Goal: Find specific page/section: Find specific page/section

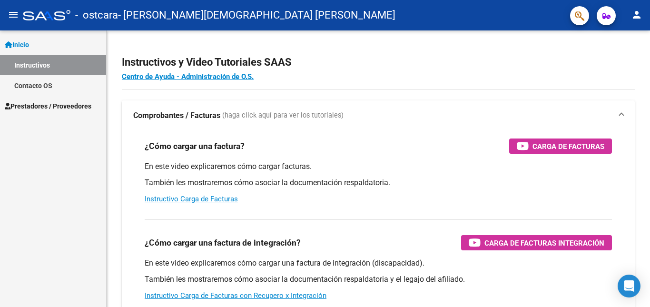
click at [46, 98] on link "Prestadores / Proveedores" at bounding box center [53, 106] width 106 height 20
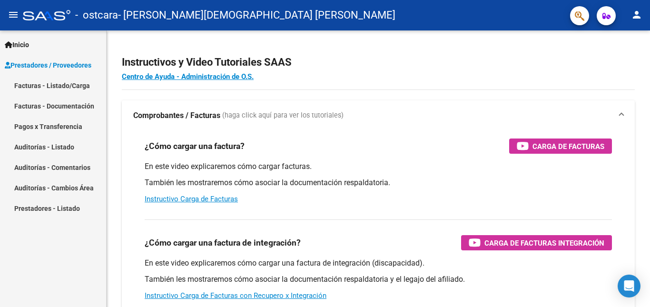
click at [58, 88] on link "Facturas - Listado/Carga" at bounding box center [53, 85] width 106 height 20
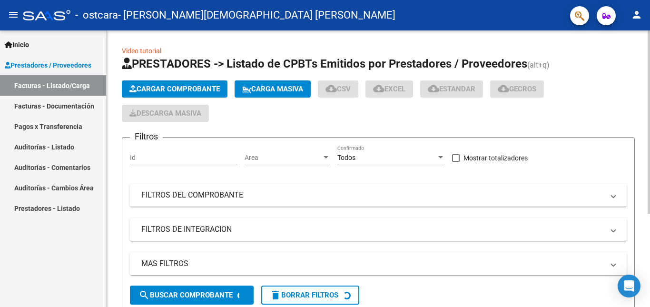
click at [642, 159] on div at bounding box center [648, 121] width 2 height 183
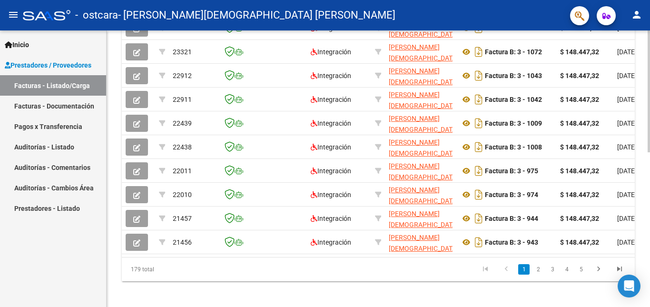
scroll to position [351, 0]
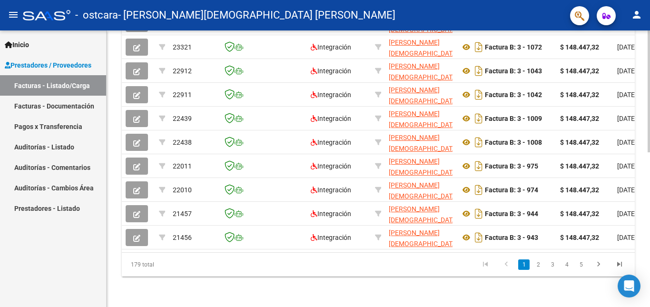
click at [642, 203] on div at bounding box center [648, 246] width 2 height 122
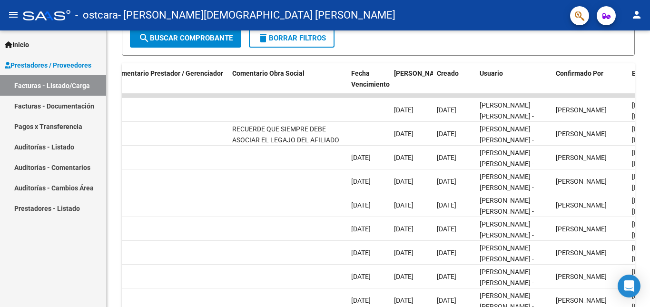
scroll to position [256, 0]
click at [642, 162] on div at bounding box center [648, 207] width 2 height 122
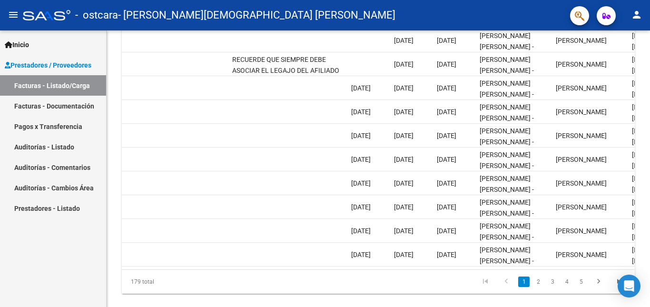
scroll to position [340, 0]
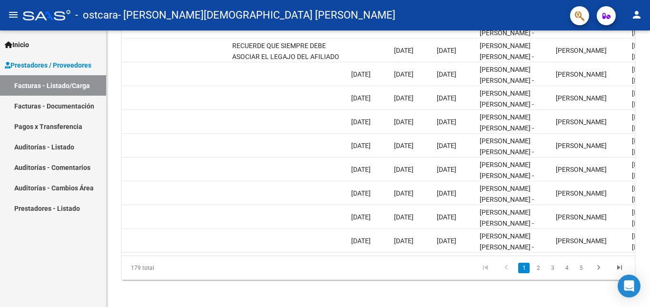
click at [642, 200] on div at bounding box center [648, 245] width 2 height 122
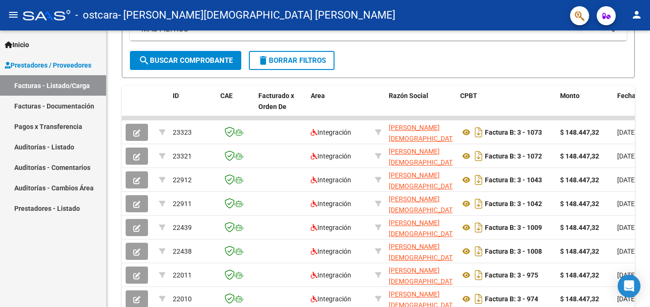
scroll to position [236, 0]
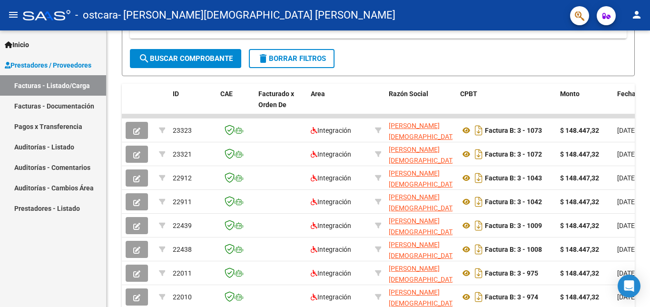
click at [642, 137] on div at bounding box center [648, 198] width 2 height 122
click at [642, 148] on div at bounding box center [648, 198] width 2 height 122
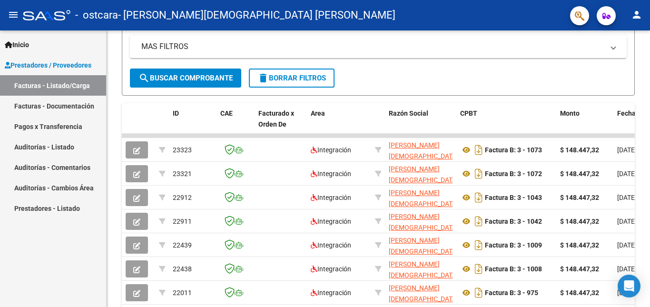
scroll to position [351, 0]
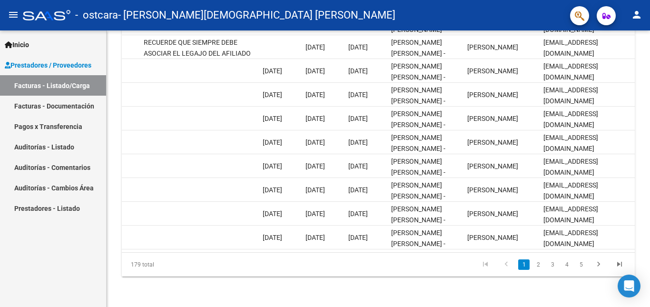
click at [642, 261] on div at bounding box center [648, 246] width 2 height 122
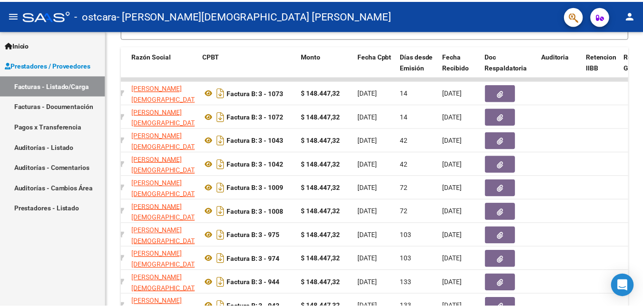
scroll to position [272, 0]
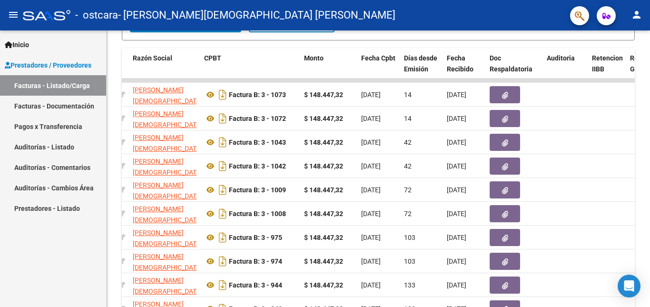
click at [642, 179] on div at bounding box center [648, 214] width 2 height 122
click at [636, 20] on mat-icon "person" at bounding box center [636, 14] width 11 height 11
click at [611, 58] on button "exit_to_app Salir" at bounding box center [617, 62] width 58 height 23
